Goal: Task Accomplishment & Management: Use online tool/utility

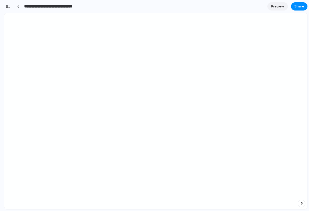
click at [59, 5] on input "**********" at bounding box center [55, 6] width 64 height 9
click at [277, 7] on span "Preview" at bounding box center [277, 6] width 13 height 5
